Goal: Task Accomplishment & Management: Manage account settings

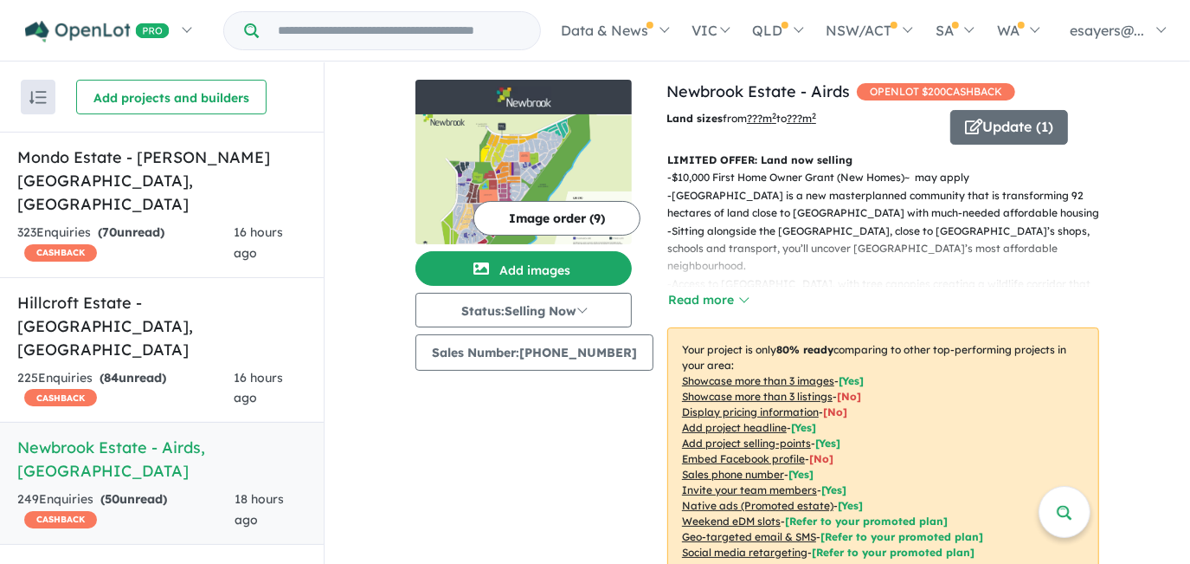
scroll to position [629, 0]
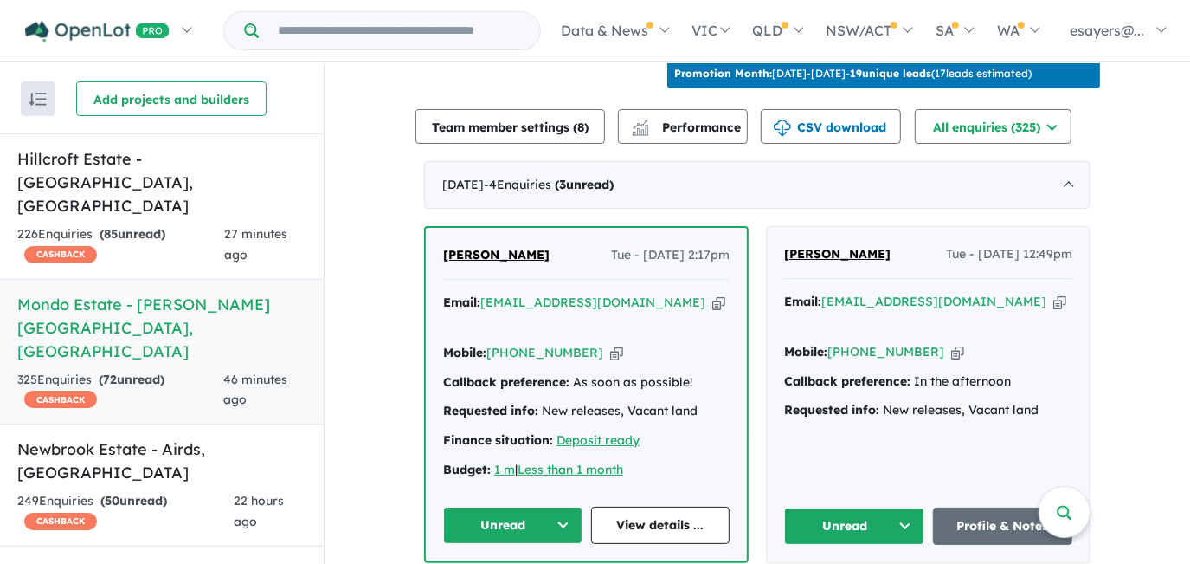
scroll to position [708, 0]
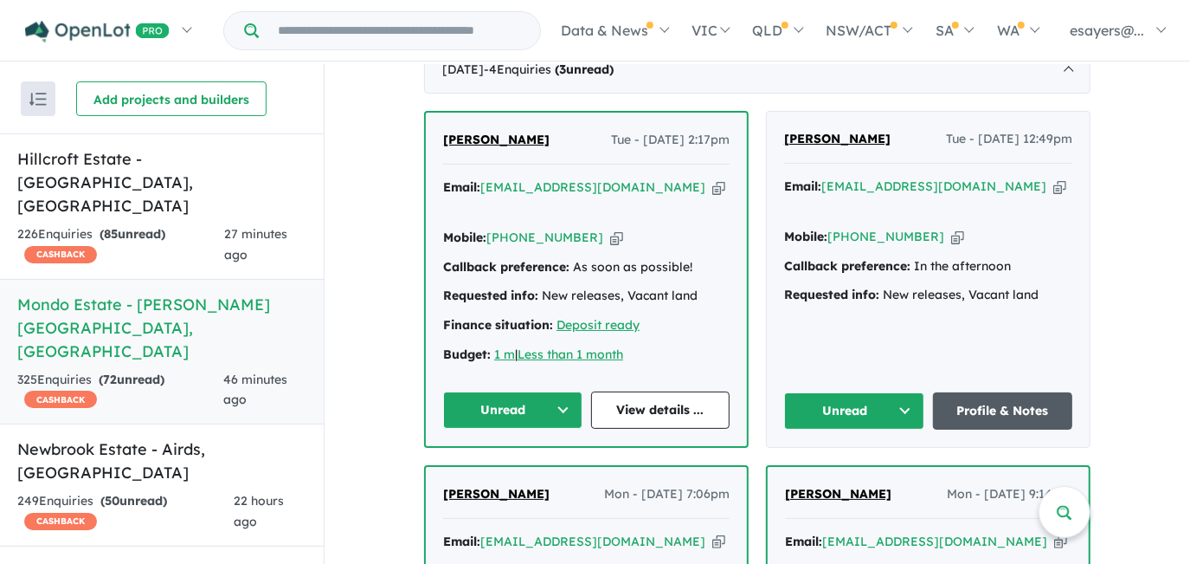
click at [985, 392] on link "Profile & Notes" at bounding box center [1003, 410] width 140 height 37
click at [853, 392] on button "Unread" at bounding box center [854, 410] width 140 height 37
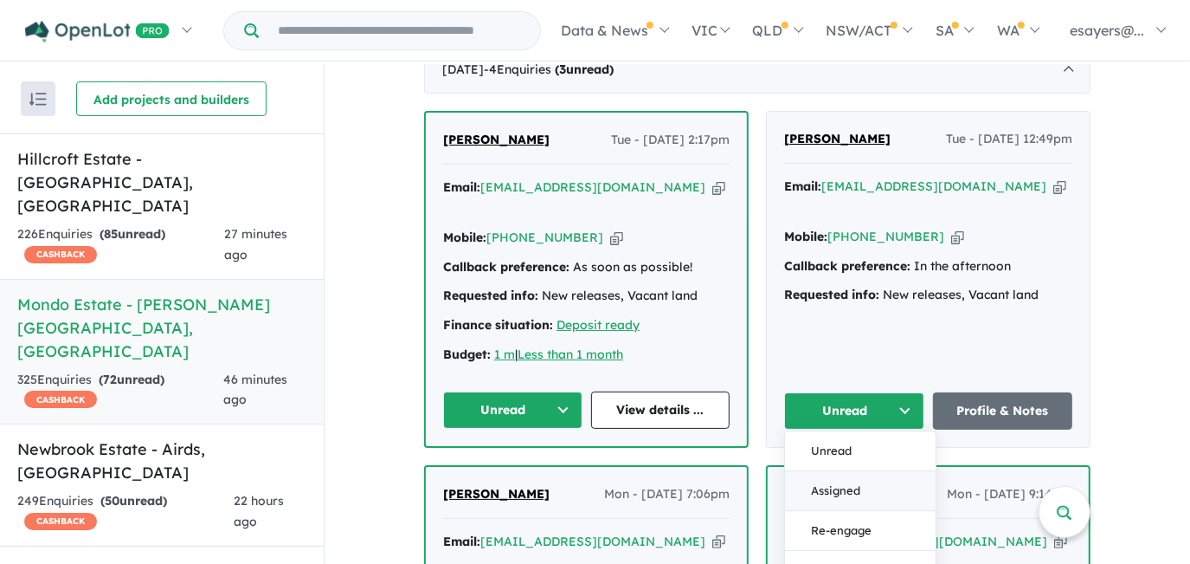
click at [864, 471] on button "Assigned" at bounding box center [860, 491] width 151 height 40
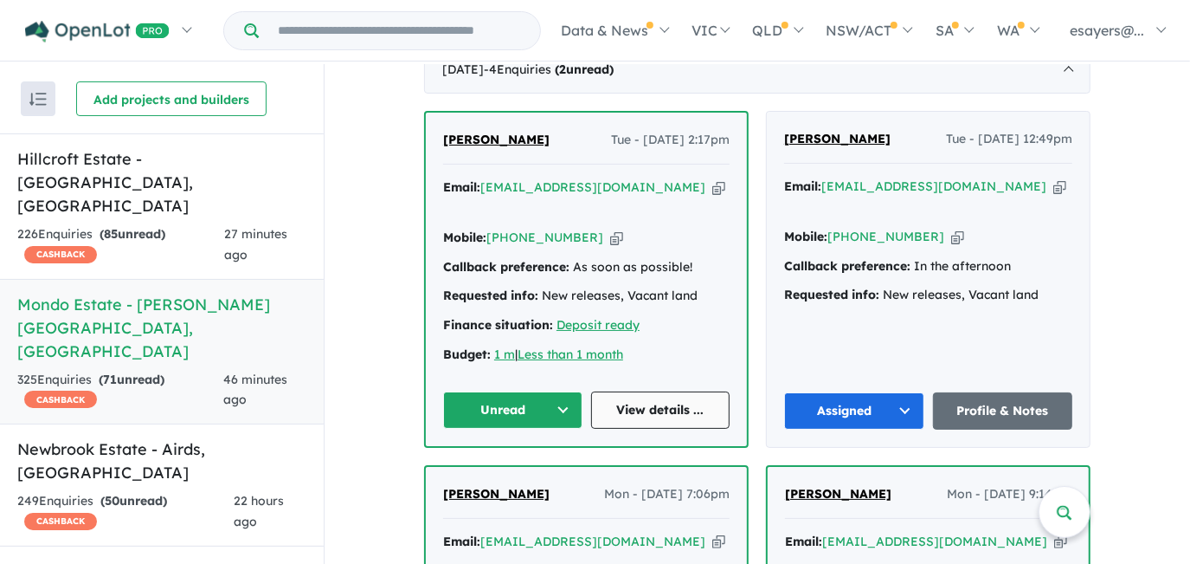
click at [668, 391] on link "View details ..." at bounding box center [660, 409] width 139 height 37
click at [523, 391] on button "Unread" at bounding box center [512, 409] width 139 height 37
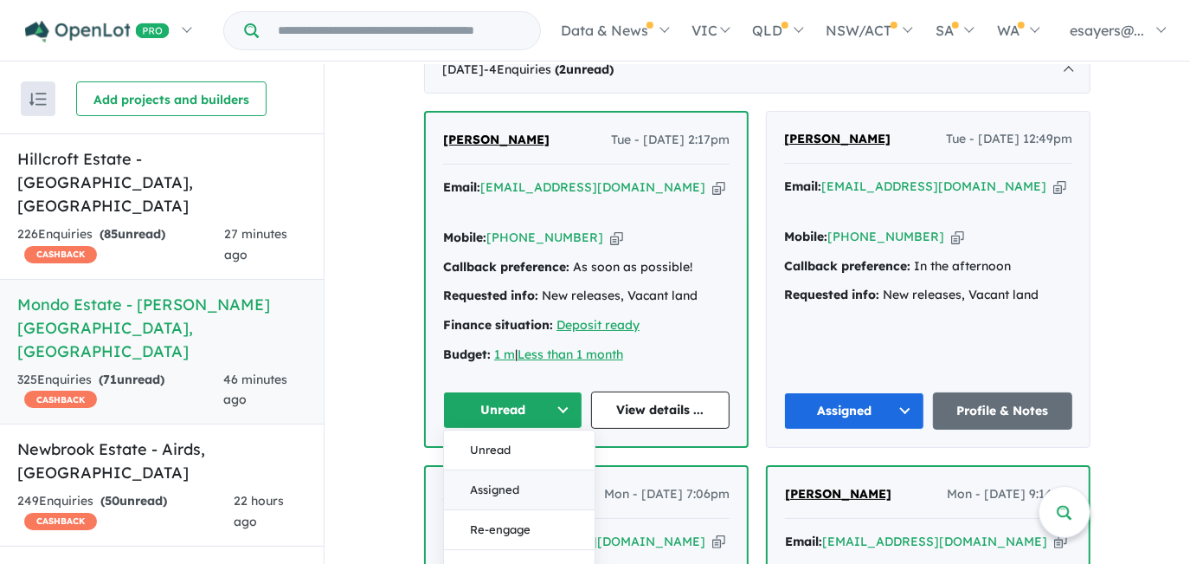
click at [525, 470] on button "Assigned" at bounding box center [519, 490] width 151 height 40
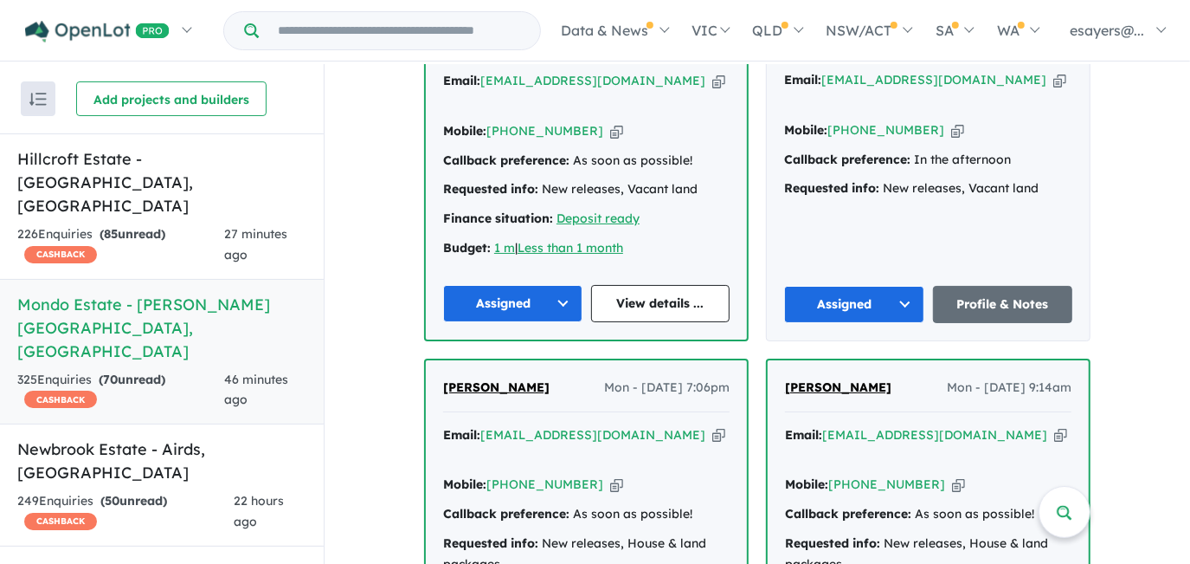
scroll to position [944, 0]
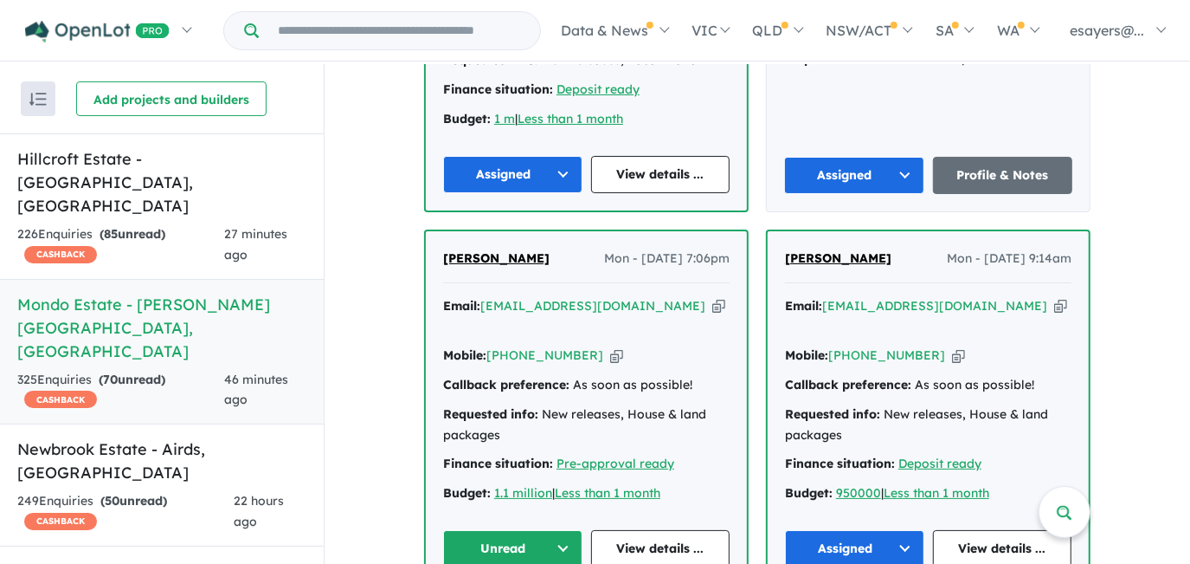
click at [510, 530] on button "Unread" at bounding box center [512, 548] width 139 height 37
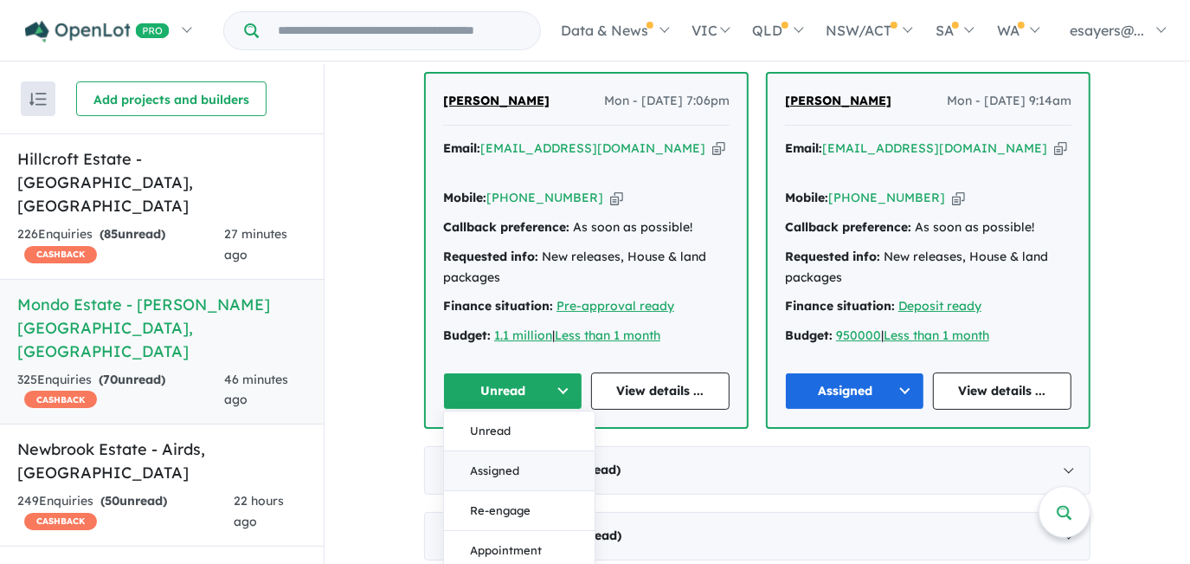
click at [483, 451] on button "Assigned" at bounding box center [519, 471] width 151 height 40
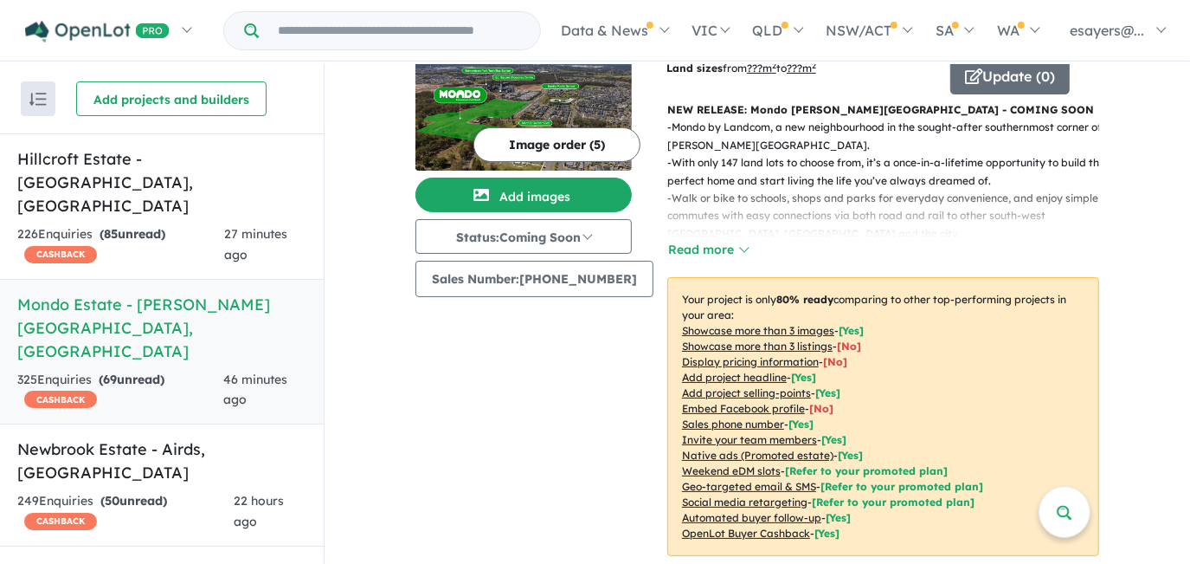
scroll to position [0, 0]
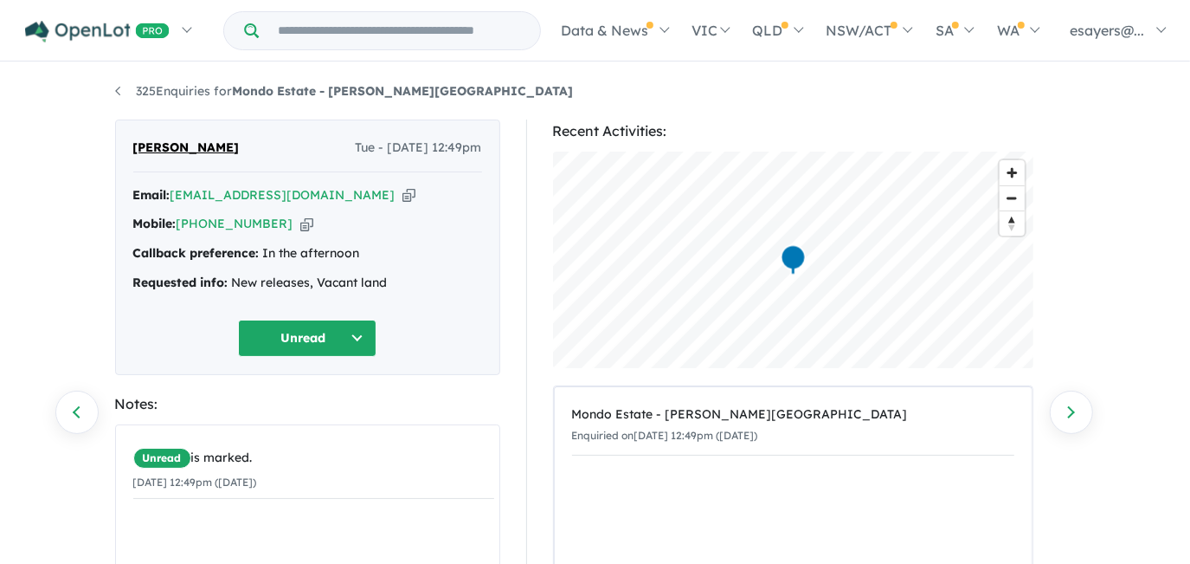
click at [403, 193] on icon "button" at bounding box center [409, 195] width 13 height 18
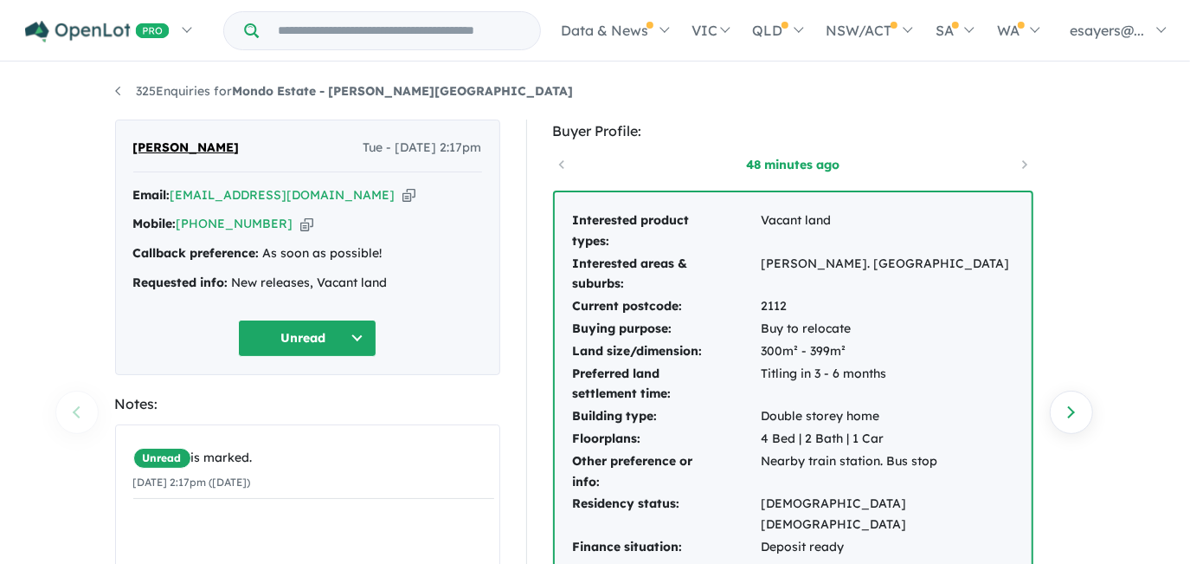
click at [403, 194] on icon "button" at bounding box center [409, 195] width 13 height 18
click at [403, 191] on icon "button" at bounding box center [409, 195] width 13 height 18
